Goal: Task Accomplishment & Management: Manage account settings

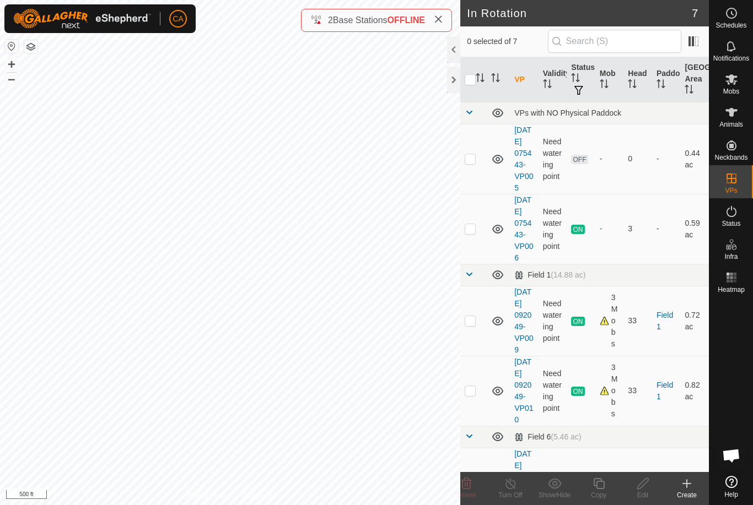
click at [440, 24] on icon at bounding box center [438, 19] width 9 height 9
click at [473, 161] on p-checkbox at bounding box center [469, 158] width 11 height 9
click at [469, 488] on icon at bounding box center [466, 483] width 13 height 13
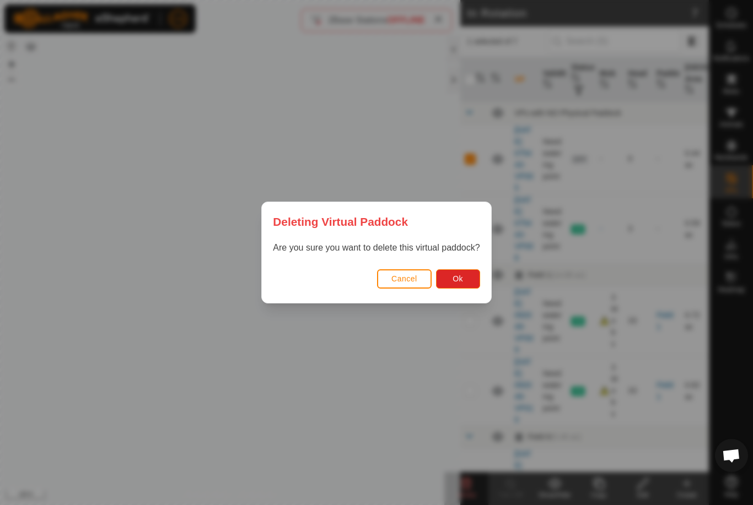
click at [462, 277] on span "Ok" at bounding box center [457, 278] width 10 height 9
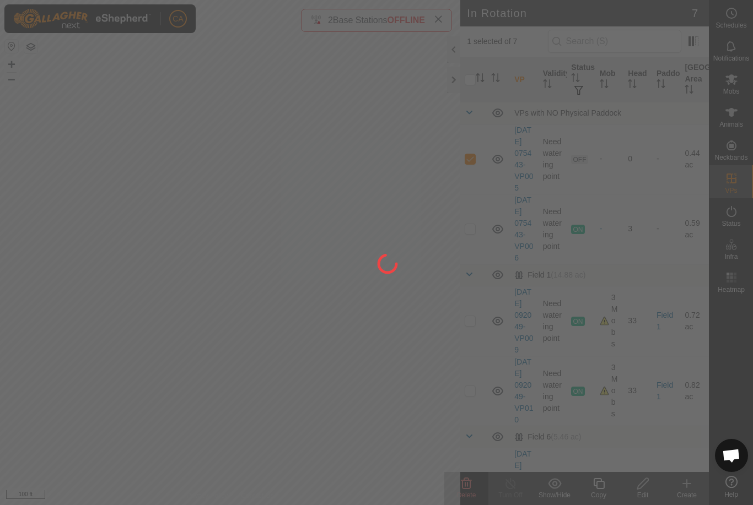
checkbox input "false"
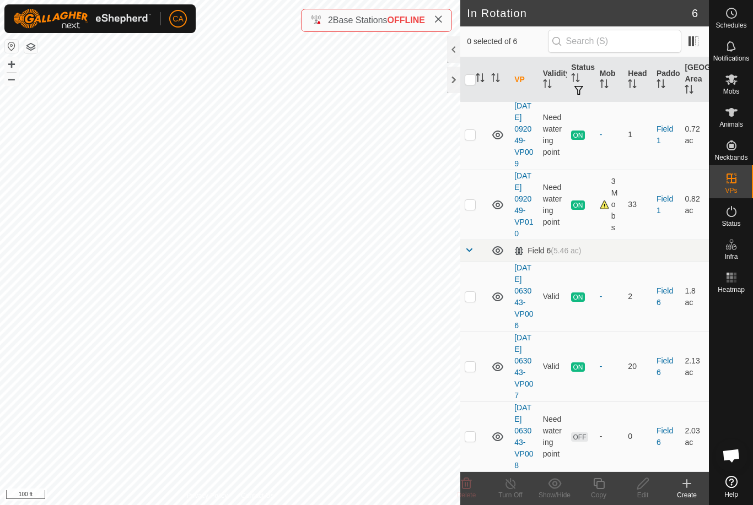
scroll to position [185, 0]
click at [471, 433] on p-checkbox at bounding box center [469, 436] width 11 height 9
checkbox input "true"
